Goal: Information Seeking & Learning: Check status

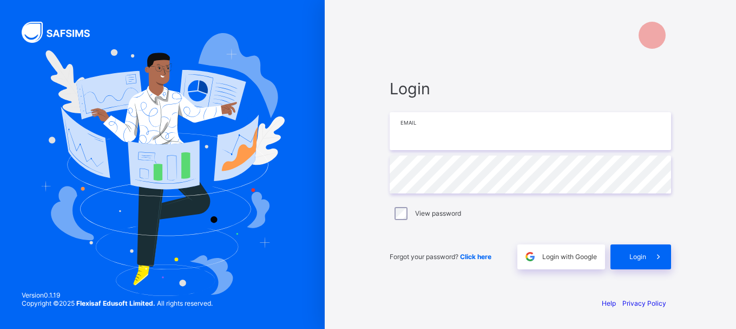
type input "**********"
click at [469, 286] on div "**********" at bounding box center [530, 174] width 303 height 228
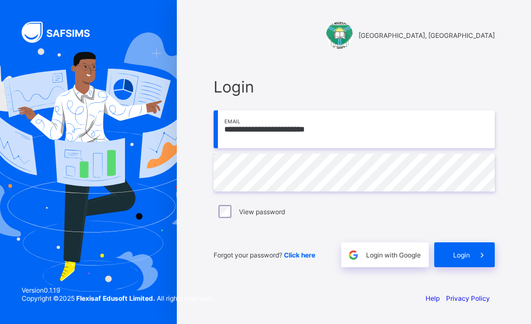
drag, startPoint x: 256, startPoint y: 42, endPoint x: 249, endPoint y: 17, distance: 26.4
click at [249, 17] on div "[GEOGRAPHIC_DATA], [GEOGRAPHIC_DATA]" at bounding box center [354, 25] width 303 height 50
click at [465, 254] on span "Login" at bounding box center [462, 255] width 17 height 8
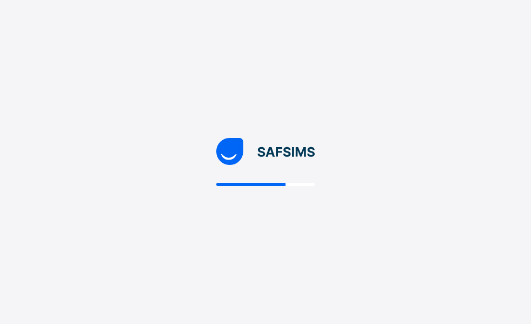
click at [465, 254] on div at bounding box center [265, 162] width 531 height 324
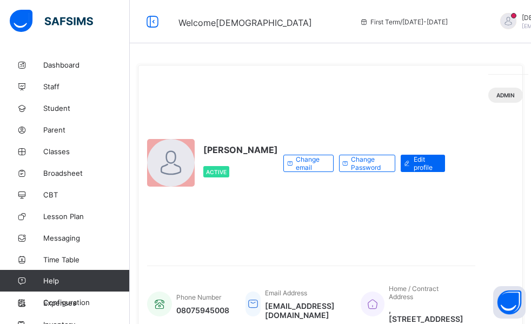
click at [468, 253] on div "MUHAMMAD MUSA BUBA Active Change email Change Password Edit profile" at bounding box center [311, 163] width 329 height 179
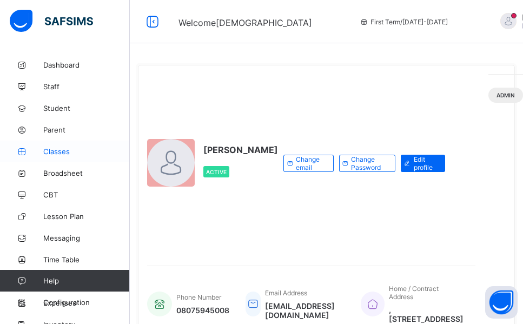
click at [61, 153] on span "Classes" at bounding box center [86, 151] width 87 height 9
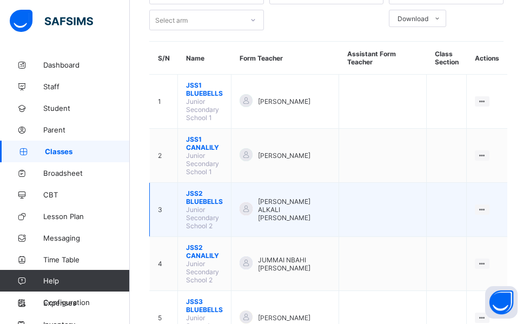
click at [206, 189] on span "JSS2 BLUEBELLS" at bounding box center [204, 197] width 37 height 16
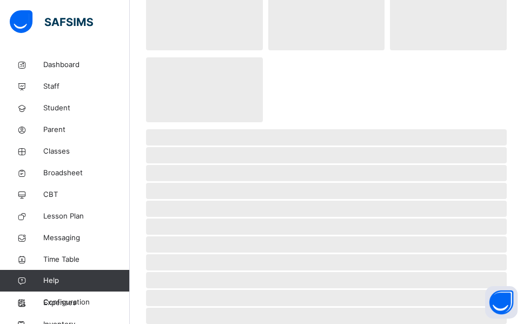
click at [206, 189] on span "‌" at bounding box center [326, 191] width 361 height 16
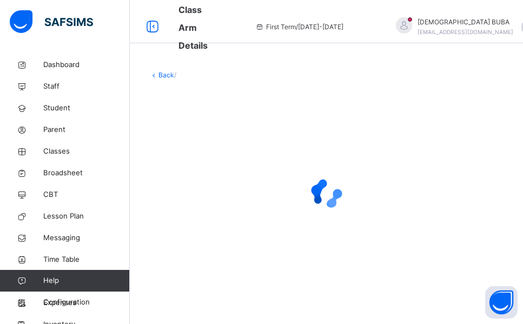
click at [206, 189] on div at bounding box center [326, 193] width 354 height 43
click at [200, 187] on div at bounding box center [326, 193] width 354 height 43
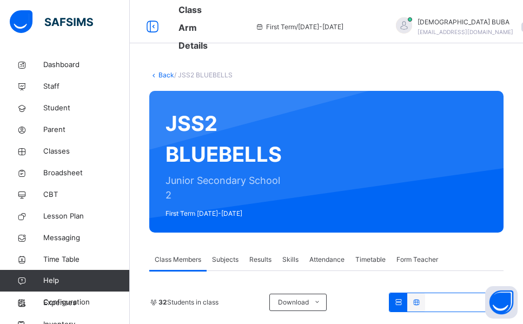
drag, startPoint x: 225, startPoint y: 257, endPoint x: 459, endPoint y: 247, distance: 234.5
click at [225, 257] on span "Subjects" at bounding box center [225, 260] width 27 height 10
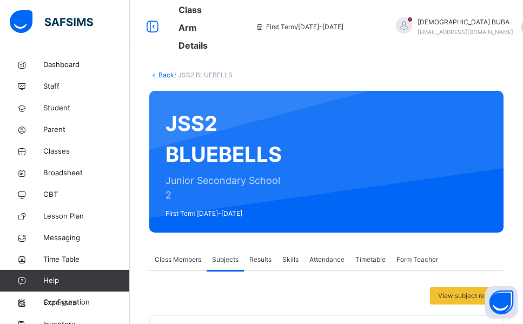
click at [228, 260] on span "Subjects" at bounding box center [225, 260] width 27 height 10
click at [269, 290] on div "View subject result" at bounding box center [326, 295] width 354 height 17
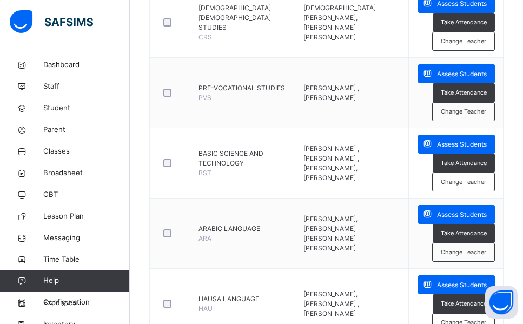
scroll to position [325, 0]
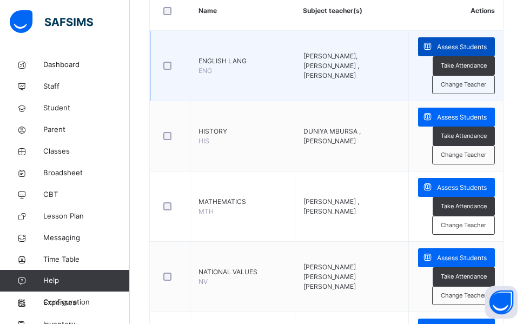
click at [472, 47] on span "Assess Students" at bounding box center [462, 47] width 50 height 10
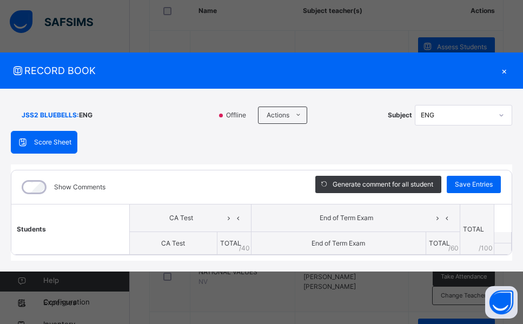
click at [419, 77] on span "RECORD BOOK" at bounding box center [253, 70] width 485 height 15
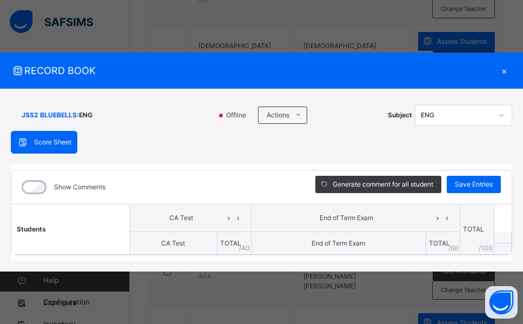
scroll to position [973, 0]
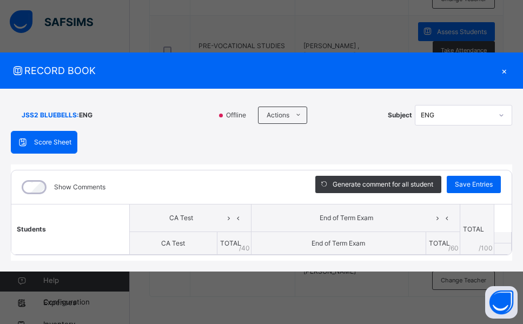
click at [505, 71] on div "×" at bounding box center [504, 70] width 16 height 15
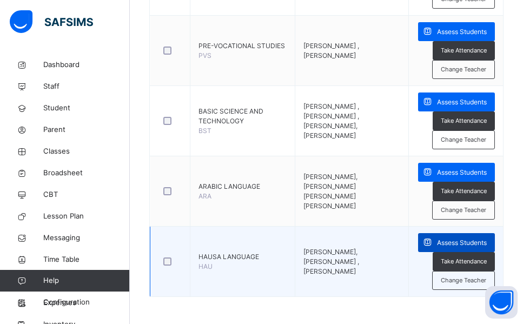
click at [474, 241] on span "Assess Students" at bounding box center [462, 243] width 50 height 10
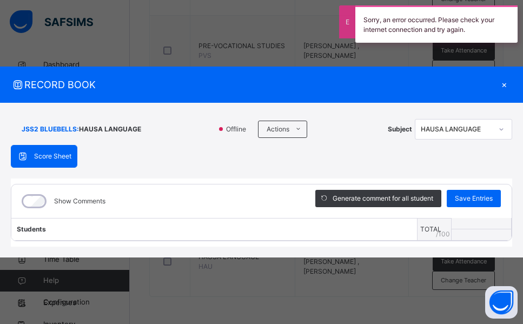
click at [502, 71] on div "RECORD BOOK ×" at bounding box center [261, 85] width 523 height 36
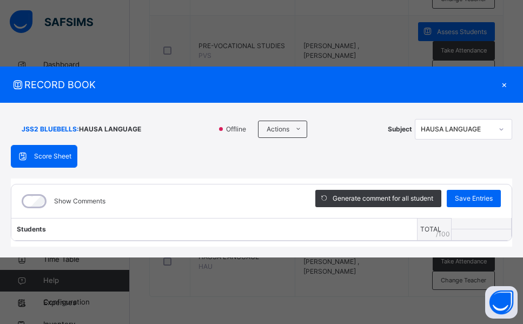
click at [504, 74] on div "RECORD BOOK ×" at bounding box center [261, 85] width 523 height 36
click at [503, 68] on div "RECORD BOOK ×" at bounding box center [261, 85] width 523 height 36
click at [378, 22] on div "RECORD BOOK × JSS2 BLUEBELLS : HAUSA LANGUAGE Offline Actions Download Empty Sc…" at bounding box center [261, 162] width 523 height 324
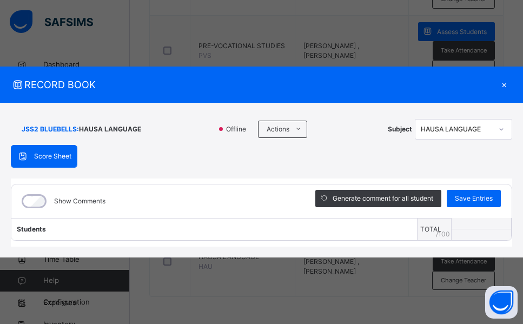
click at [378, 22] on div "RECORD BOOK × JSS2 BLUEBELLS : HAUSA LANGUAGE Offline Actions Download Empty Sc…" at bounding box center [261, 162] width 523 height 324
click at [378, 26] on div "RECORD BOOK × JSS2 BLUEBELLS : HAUSA LANGUAGE Offline Actions Download Empty Sc…" at bounding box center [261, 162] width 523 height 324
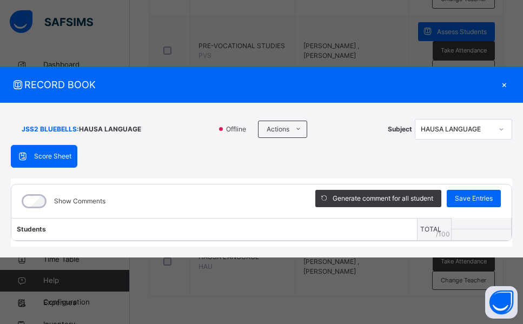
click at [378, 26] on div "RECORD BOOK × JSS2 BLUEBELLS : HAUSA LANGUAGE Offline Actions Download Empty Sc…" at bounding box center [261, 162] width 523 height 324
click at [503, 70] on div "RECORD BOOK ×" at bounding box center [261, 85] width 523 height 36
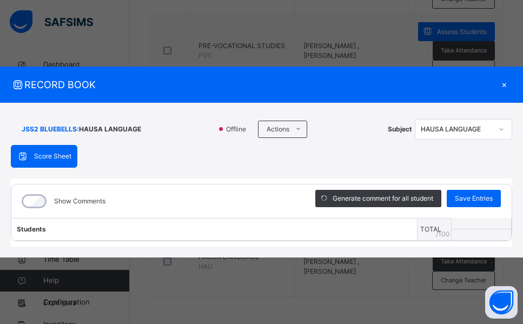
click at [503, 70] on div "RECORD BOOK ×" at bounding box center [261, 85] width 523 height 36
click at [504, 83] on div "×" at bounding box center [504, 84] width 16 height 15
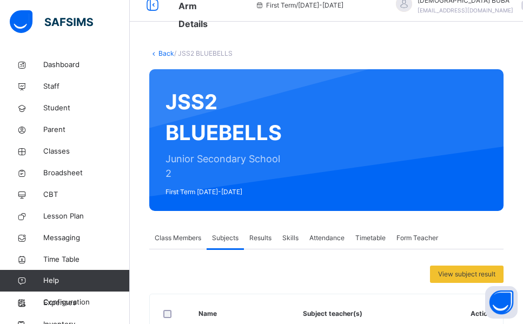
scroll to position [0, 0]
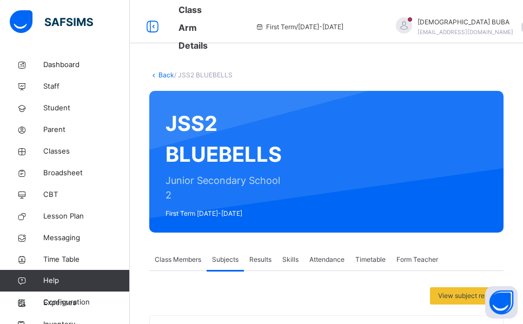
click at [166, 74] on link "Back" at bounding box center [167, 75] width 16 height 8
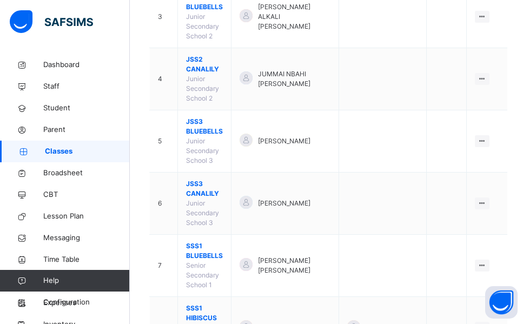
scroll to position [325, 0]
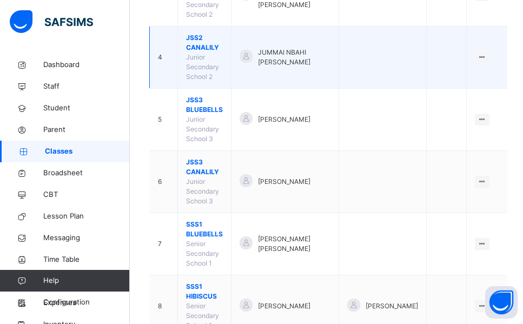
click at [222, 33] on span "JSS2 CANALILY" at bounding box center [204, 42] width 37 height 19
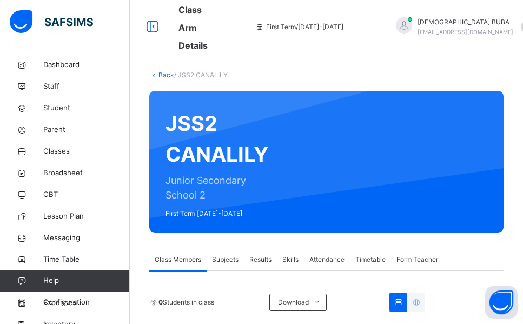
click at [227, 261] on span "Subjects" at bounding box center [225, 260] width 27 height 10
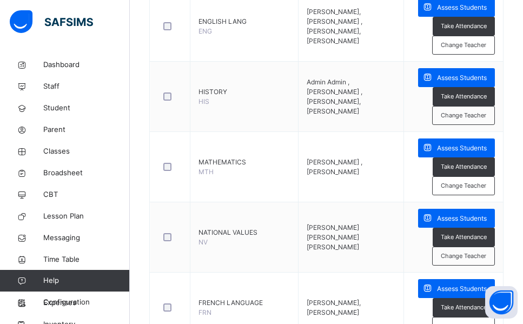
scroll to position [259, 0]
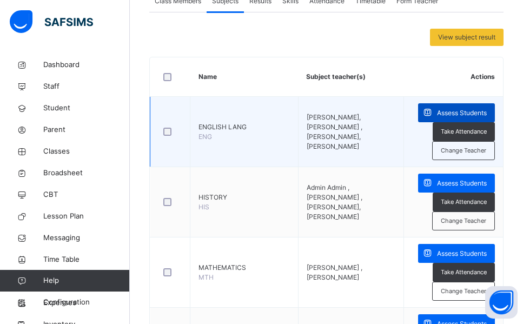
click at [463, 115] on span "Assess Students" at bounding box center [462, 113] width 50 height 10
click at [0, 0] on div "Score Sheet Score Sheet Show Comments Generate comment for all student Save Ent…" at bounding box center [0, 0] width 0 height 0
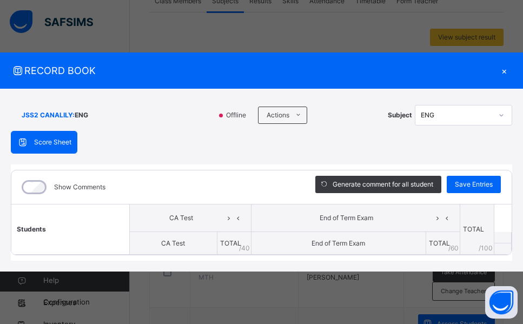
click at [199, 141] on div "Score Sheet Score Sheet Show Comments Generate comment for all student Save Ent…" at bounding box center [262, 196] width 502 height 130
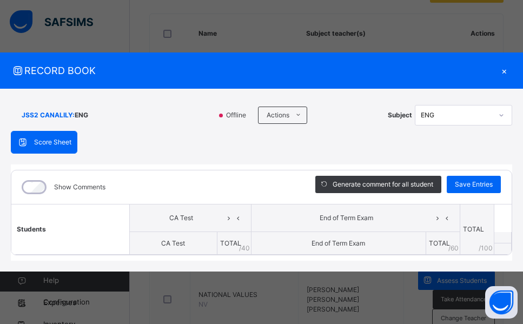
scroll to position [324, 0]
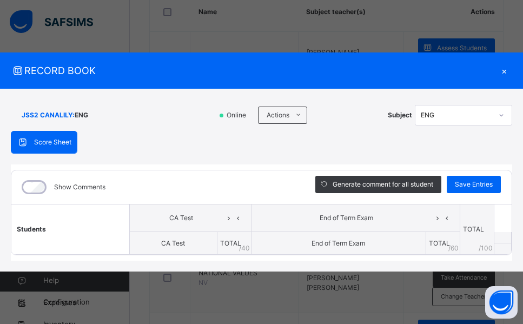
click at [504, 70] on div "×" at bounding box center [504, 70] width 16 height 15
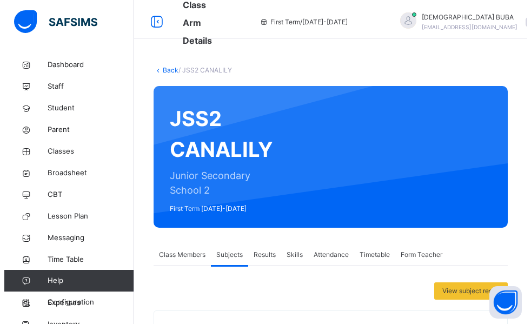
scroll to position [0, 0]
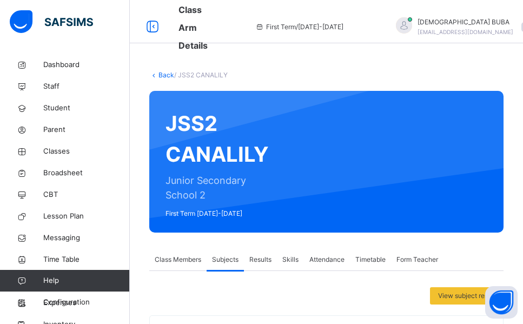
click at [168, 73] on link "Back" at bounding box center [167, 75] width 16 height 8
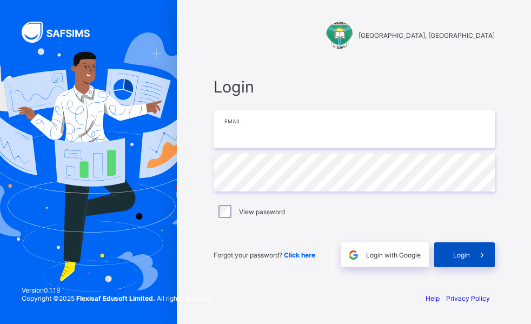
type input "**********"
click at [458, 254] on span "Login" at bounding box center [462, 255] width 17 height 8
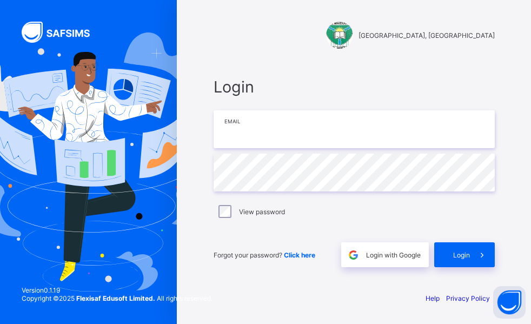
type input "**********"
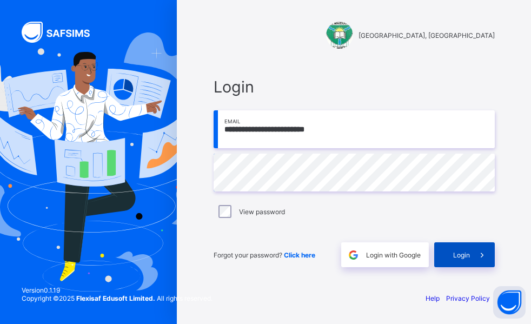
click at [463, 262] on div "Login" at bounding box center [465, 254] width 61 height 25
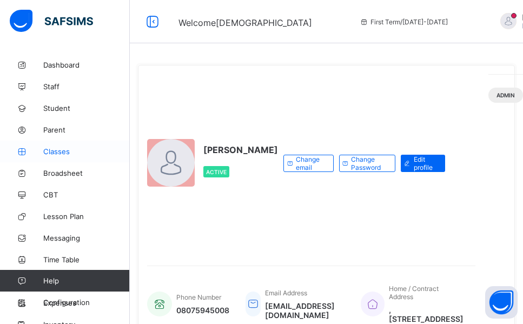
click at [61, 152] on span "Classes" at bounding box center [86, 151] width 87 height 9
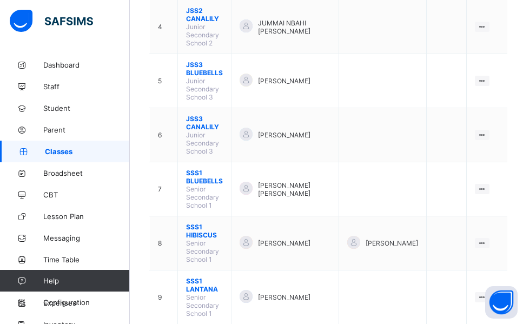
scroll to position [325, 0]
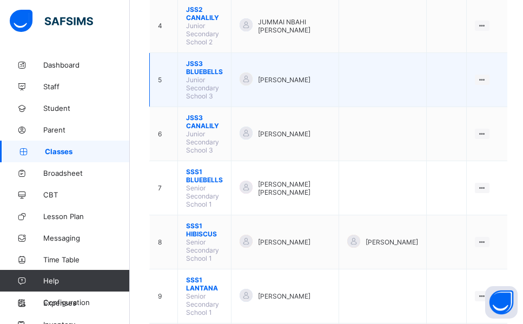
click at [203, 60] on span "JSS3 BLUEBELLS" at bounding box center [204, 68] width 37 height 16
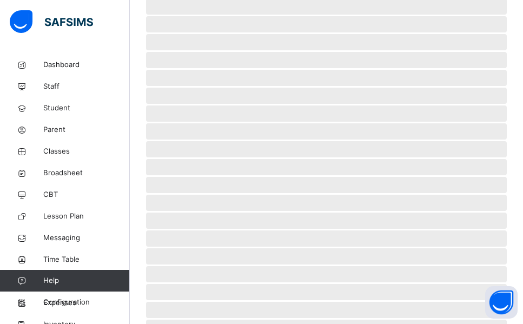
click at [203, 52] on span "‌" at bounding box center [326, 60] width 361 height 16
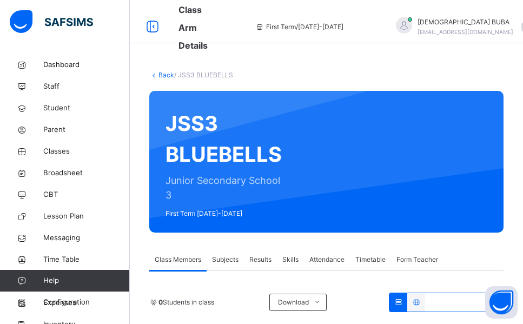
click at [227, 258] on span "Subjects" at bounding box center [225, 260] width 27 height 10
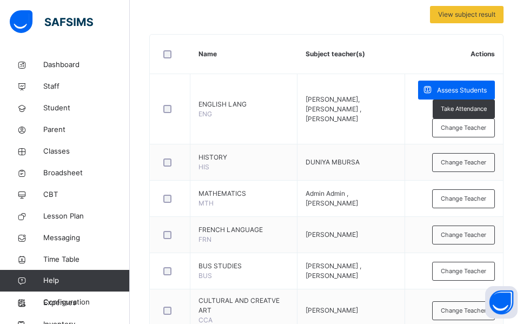
scroll to position [346, 0]
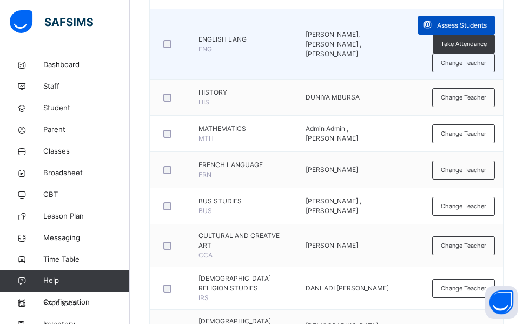
click at [463, 27] on span "Assess Students" at bounding box center [462, 26] width 50 height 10
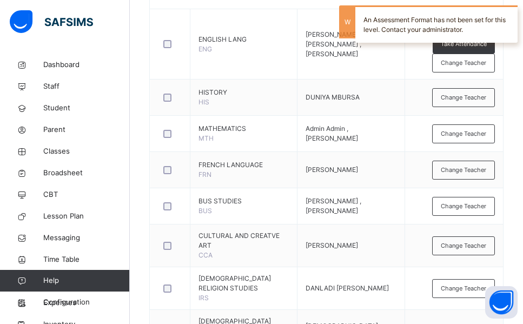
click at [139, 100] on div "Back / JSS3 BLUEBELLS JSS3 BLUEBELLS Junior Secondary School 3 First Term [DATE…" at bounding box center [326, 124] width 393 height 833
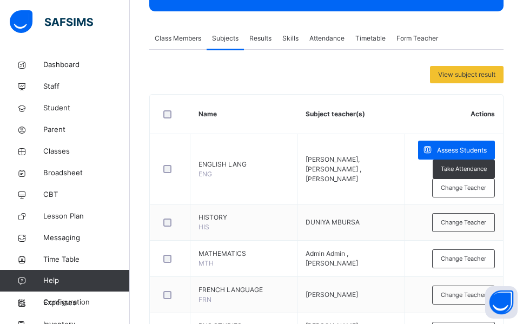
scroll to position [216, 0]
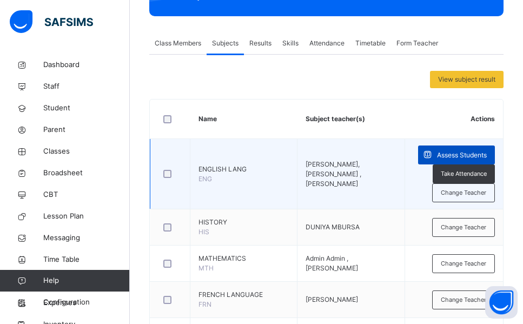
click at [458, 153] on span "Assess Students" at bounding box center [462, 155] width 50 height 10
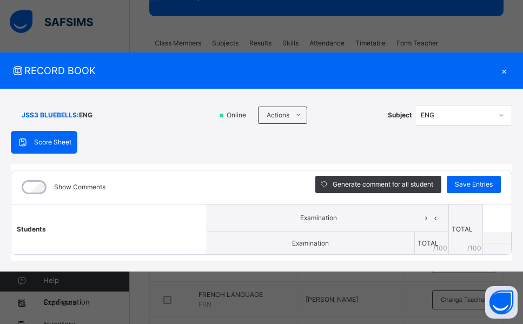
click at [225, 157] on div "Score Sheet Score Sheet Show Comments Generate comment for all student Save Ent…" at bounding box center [262, 196] width 502 height 130
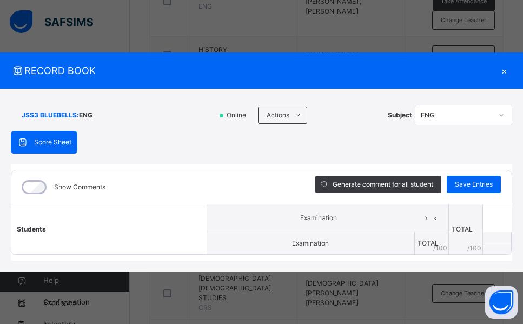
scroll to position [498, 0]
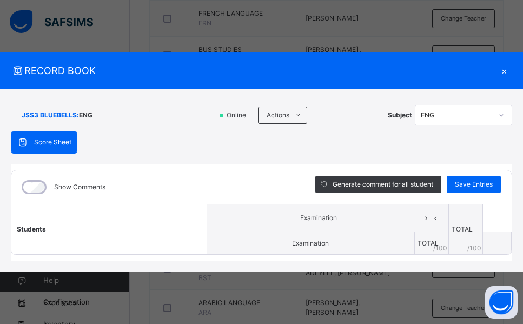
click at [503, 71] on div "×" at bounding box center [504, 70] width 16 height 15
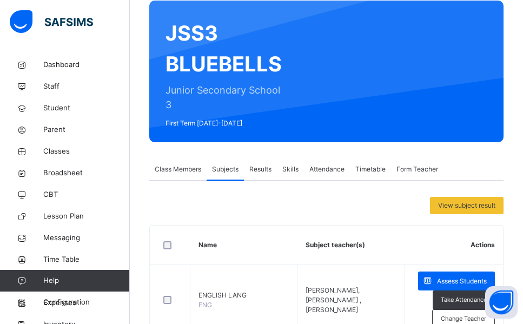
scroll to position [65, 0]
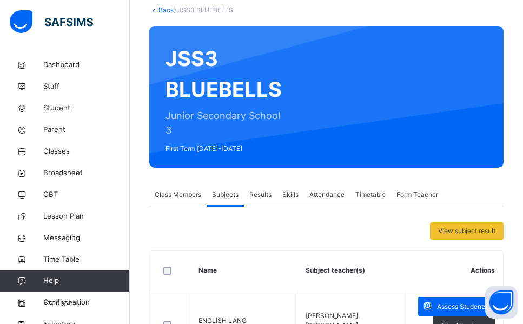
click at [167, 10] on link "Back" at bounding box center [167, 10] width 16 height 8
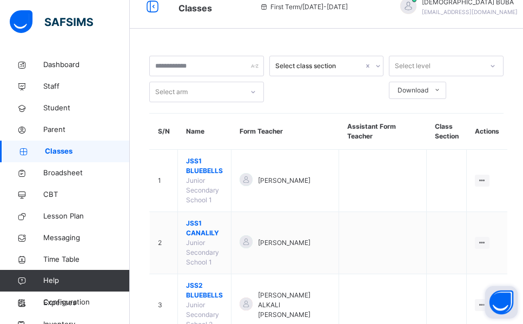
scroll to position [65, 0]
